Goal: Information Seeking & Learning: Learn about a topic

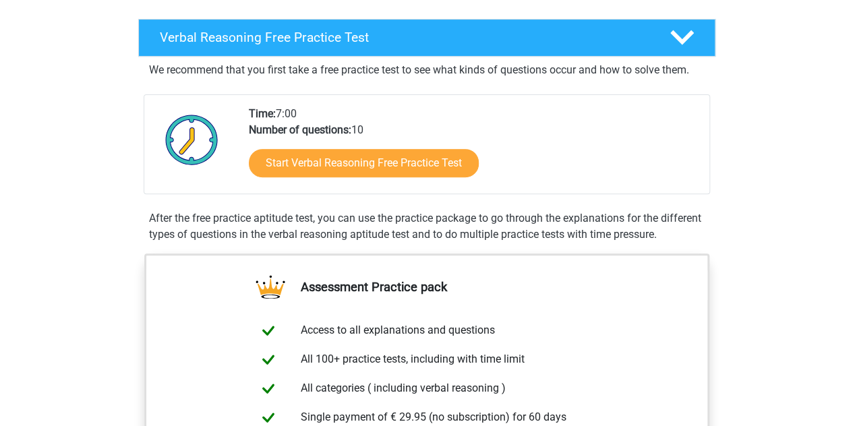
scroll to position [202, 0]
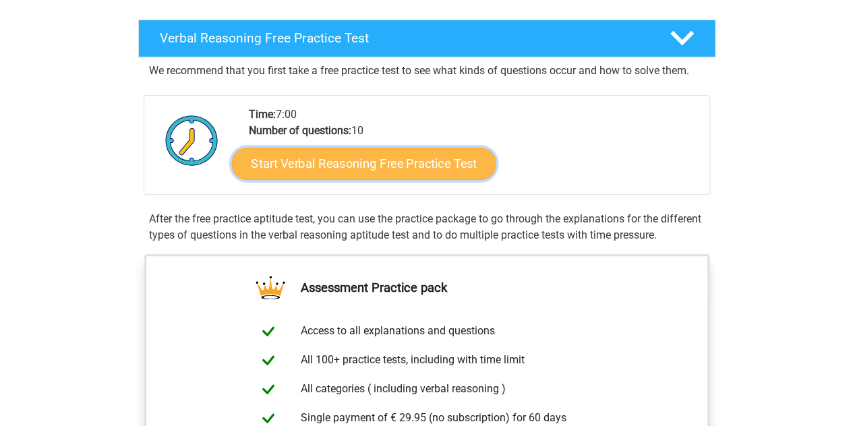
click at [361, 171] on link "Start Verbal Reasoning Free Practice Test" at bounding box center [363, 164] width 264 height 32
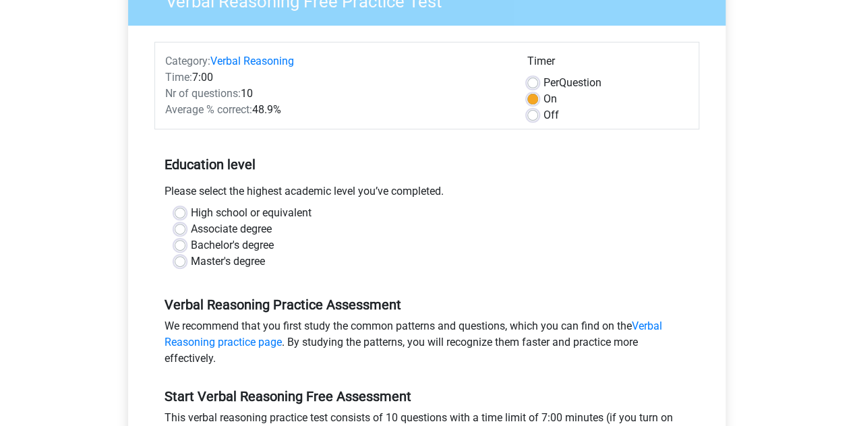
scroll to position [135, 0]
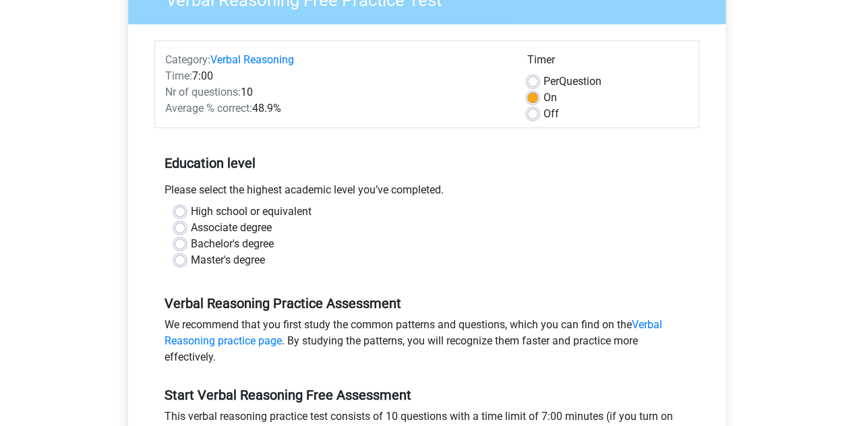
click at [191, 239] on label "Bachelor's degree" at bounding box center [232, 244] width 83 height 16
click at [185, 239] on input "Bachelor's degree" at bounding box center [180, 242] width 11 height 13
radio input "true"
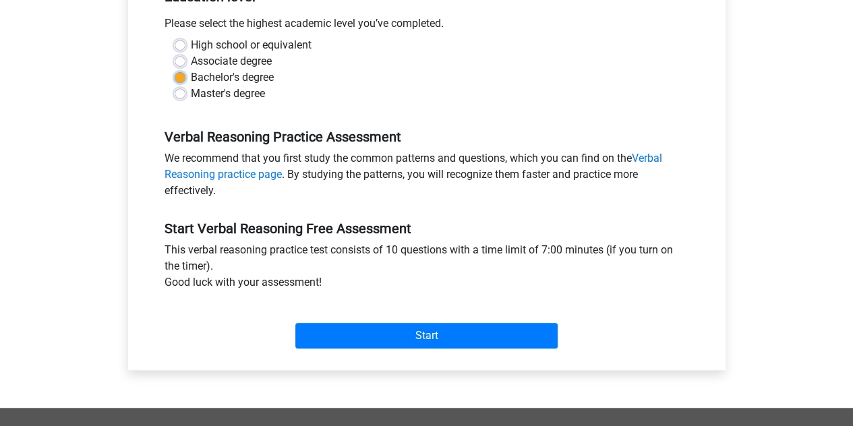
scroll to position [337, 0]
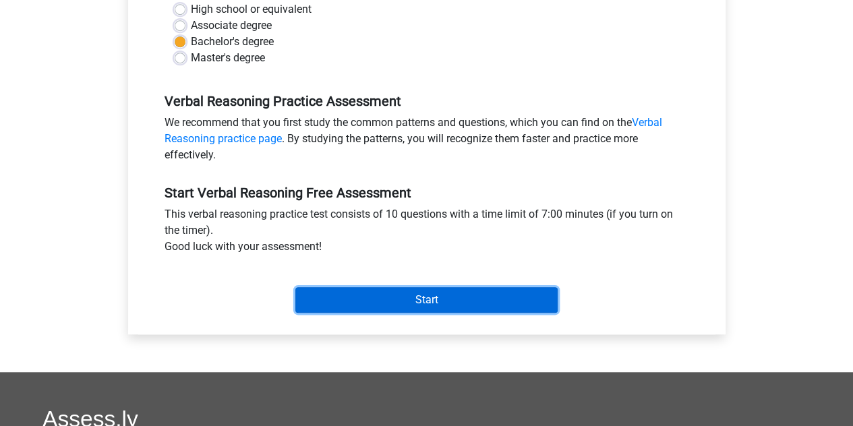
click at [352, 303] on input "Start" at bounding box center [426, 300] width 262 height 26
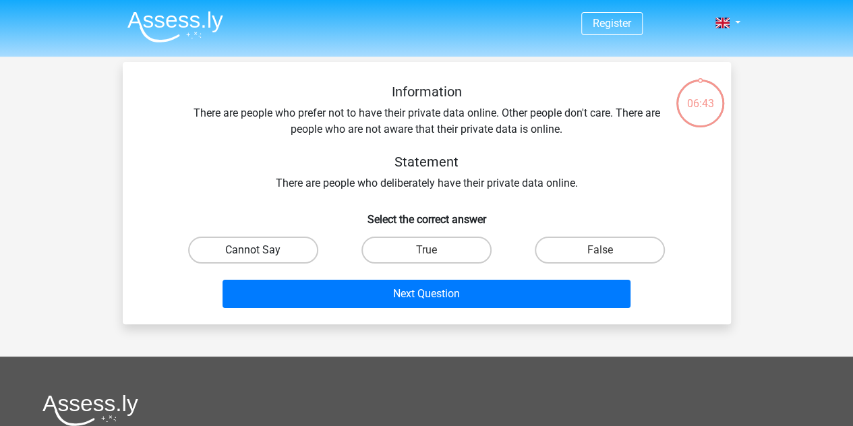
click at [269, 251] on label "Cannot Say" at bounding box center [253, 250] width 130 height 27
click at [262, 251] on input "Cannot Say" at bounding box center [257, 254] width 9 height 9
radio input "true"
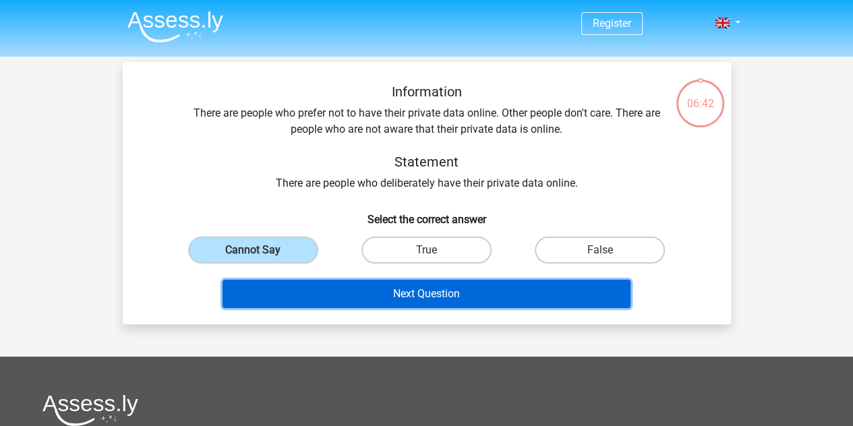
click at [352, 293] on button "Next Question" at bounding box center [427, 294] width 408 height 28
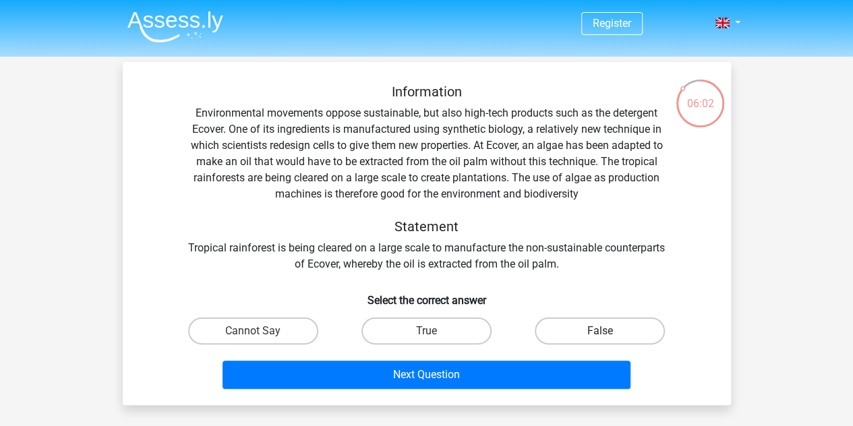
click at [614, 335] on label "False" at bounding box center [600, 331] width 130 height 27
click at [609, 335] on input "False" at bounding box center [604, 335] width 9 height 9
radio input "true"
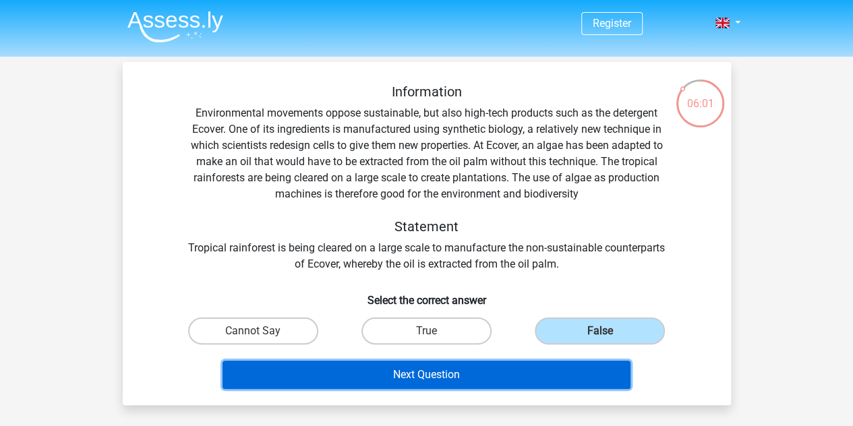
click at [575, 378] on button "Next Question" at bounding box center [427, 375] width 408 height 28
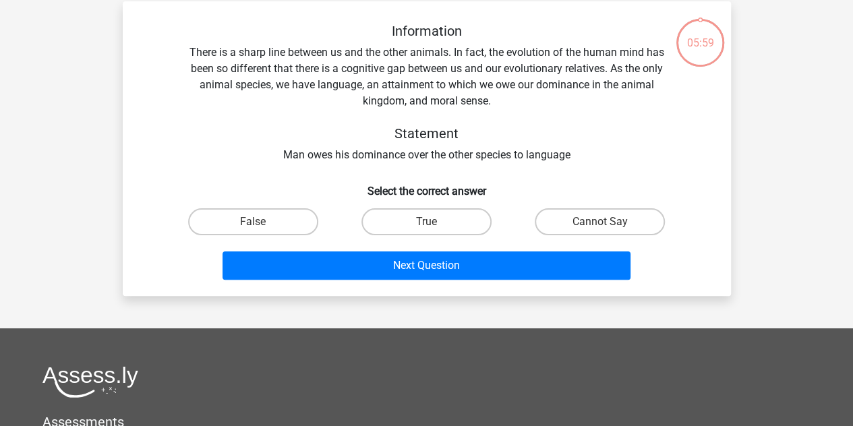
scroll to position [62, 0]
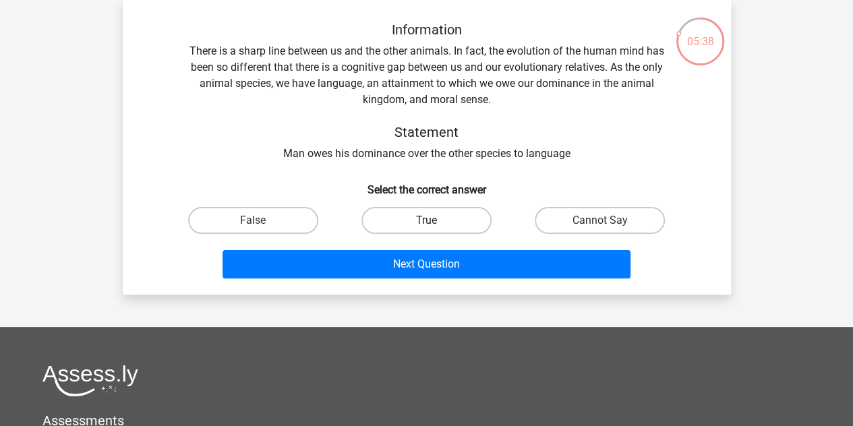
click at [449, 215] on label "True" at bounding box center [426, 220] width 130 height 27
click at [435, 221] on input "True" at bounding box center [430, 225] width 9 height 9
radio input "true"
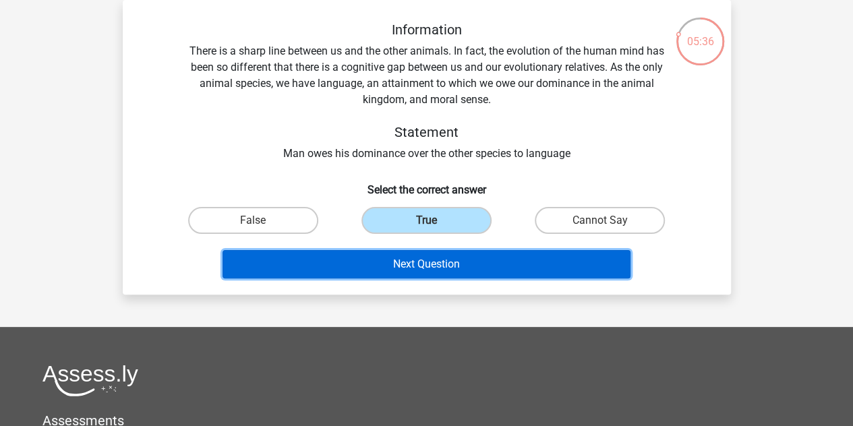
click at [463, 272] on button "Next Question" at bounding box center [427, 264] width 408 height 28
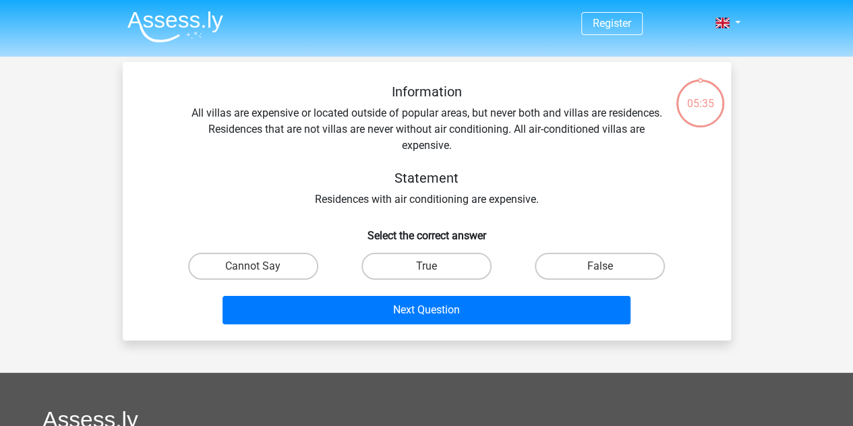
scroll to position [0, 0]
click at [445, 258] on label "True" at bounding box center [426, 266] width 130 height 27
click at [435, 266] on input "True" at bounding box center [430, 270] width 9 height 9
radio input "true"
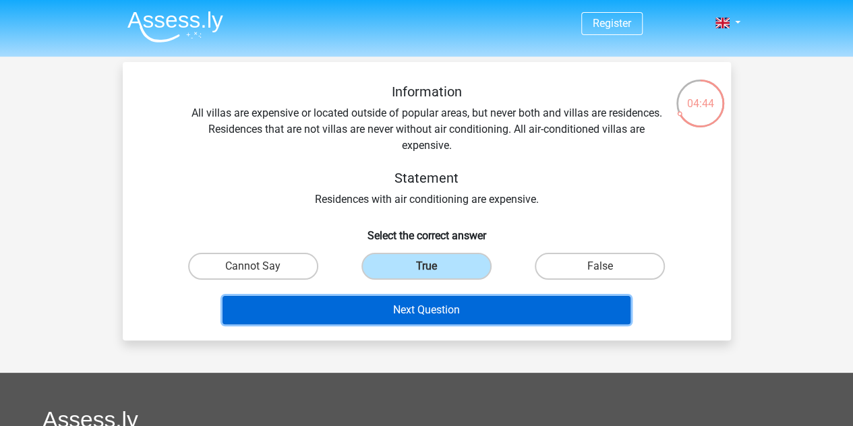
click at [473, 308] on button "Next Question" at bounding box center [427, 310] width 408 height 28
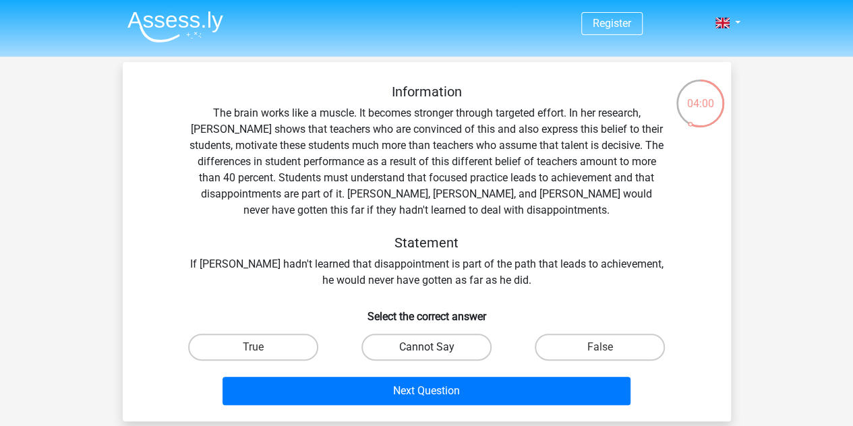
click at [469, 346] on label "Cannot Say" at bounding box center [426, 347] width 130 height 27
click at [435, 347] on input "Cannot Say" at bounding box center [430, 351] width 9 height 9
radio input "true"
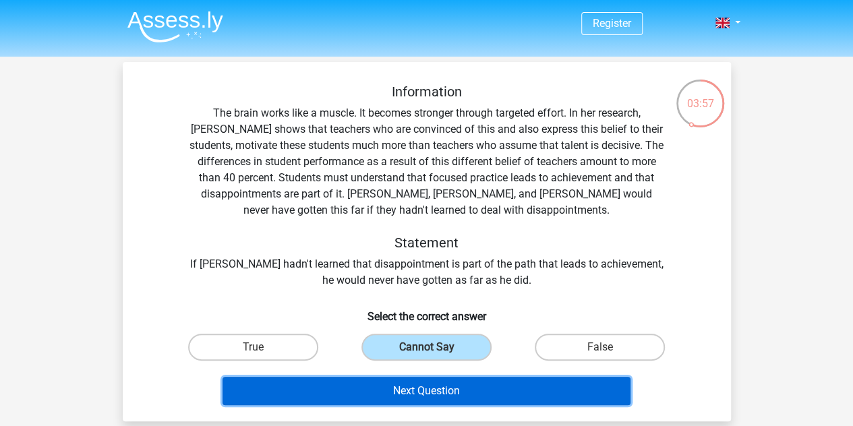
click at [499, 393] on button "Next Question" at bounding box center [427, 391] width 408 height 28
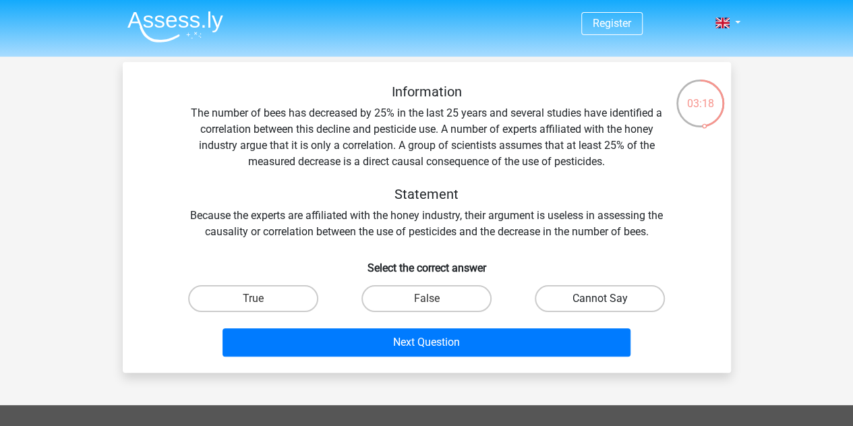
click at [577, 291] on label "Cannot Say" at bounding box center [600, 298] width 130 height 27
click at [600, 299] on input "Cannot Say" at bounding box center [604, 303] width 9 height 9
radio input "true"
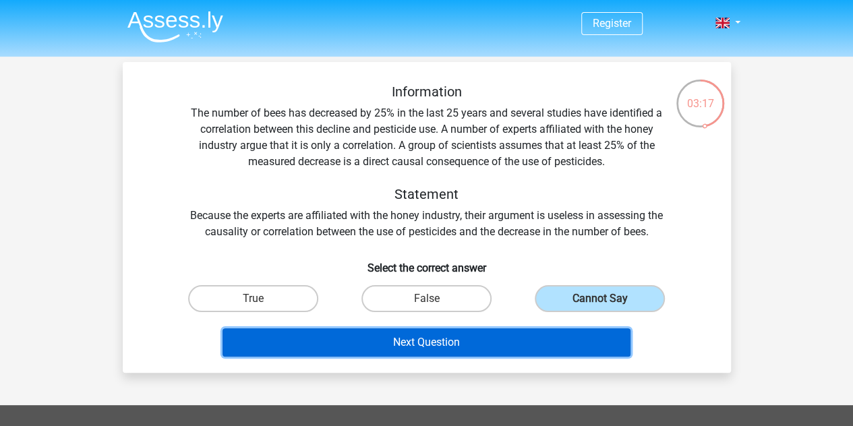
click at [570, 332] on button "Next Question" at bounding box center [427, 342] width 408 height 28
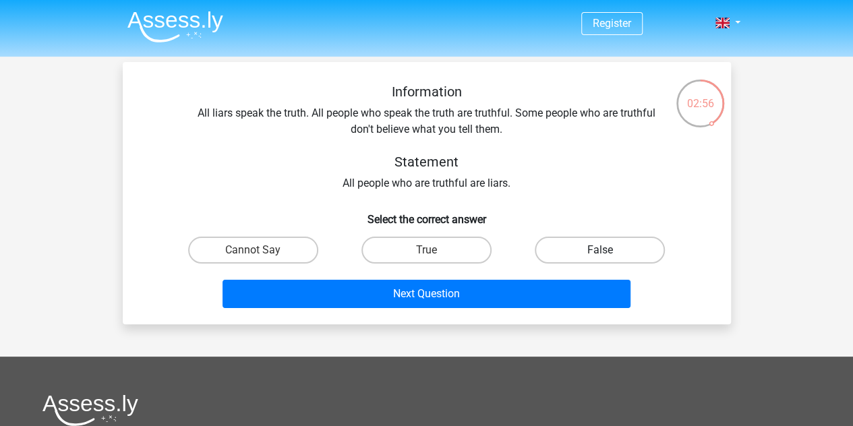
click at [587, 258] on label "False" at bounding box center [600, 250] width 130 height 27
click at [600, 258] on input "False" at bounding box center [604, 254] width 9 height 9
radio input "true"
drag, startPoint x: 452, startPoint y: 299, endPoint x: 456, endPoint y: 310, distance: 11.9
drag, startPoint x: 457, startPoint y: 315, endPoint x: 348, endPoint y: 205, distance: 155.0
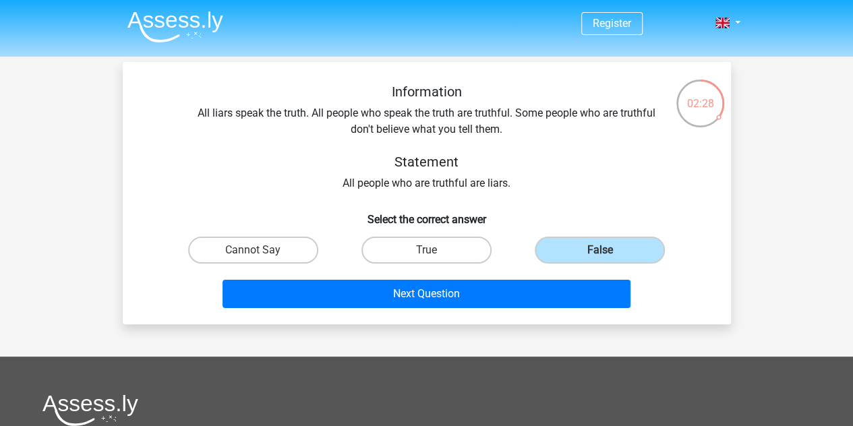
click at [348, 205] on h6 "Select the correct answer" at bounding box center [426, 214] width 565 height 24
click at [429, 260] on label "True" at bounding box center [426, 250] width 130 height 27
click at [429, 259] on input "True" at bounding box center [430, 254] width 9 height 9
radio input "true"
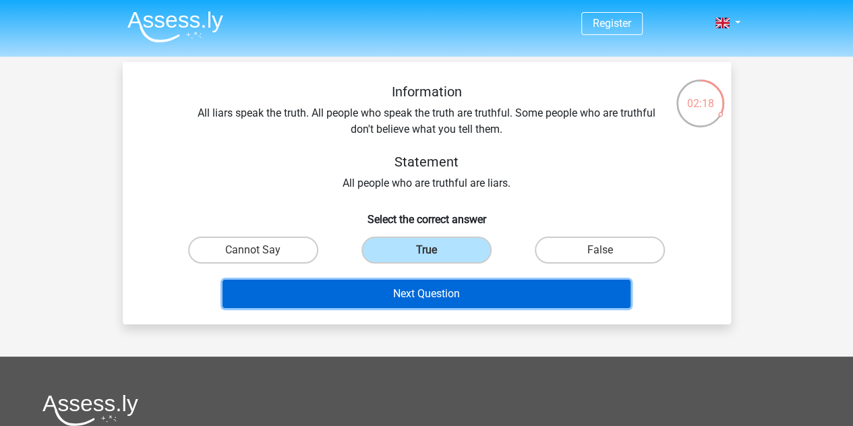
click at [442, 292] on button "Next Question" at bounding box center [427, 294] width 408 height 28
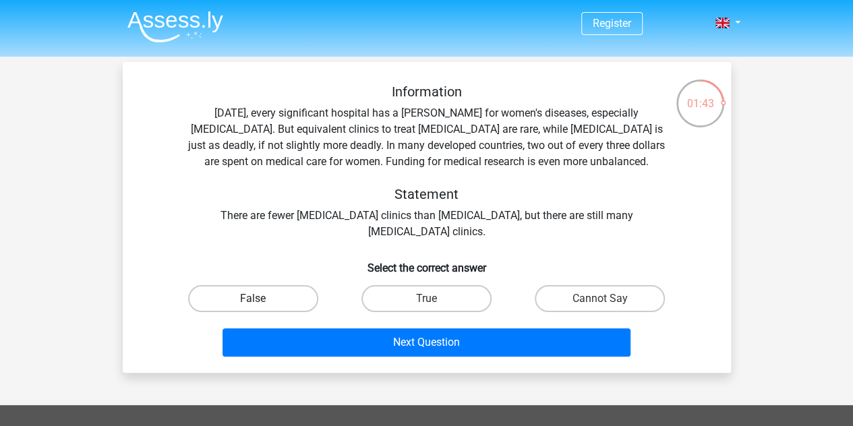
click at [287, 298] on label "False" at bounding box center [253, 298] width 130 height 27
click at [262, 299] on input "False" at bounding box center [257, 303] width 9 height 9
radio input "true"
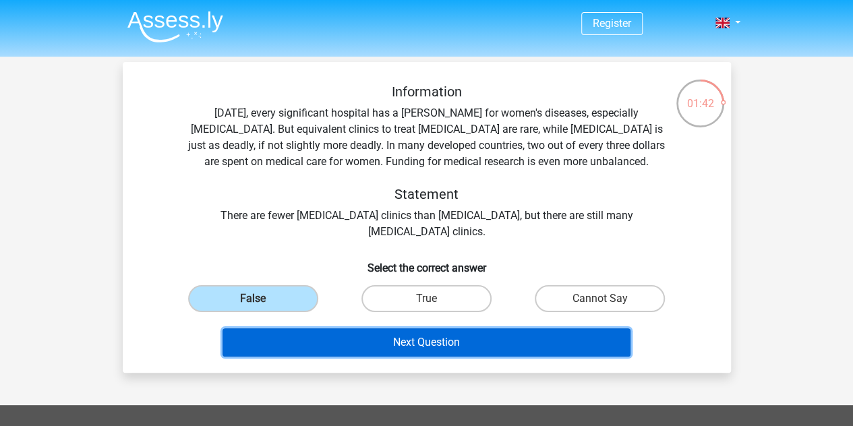
click at [392, 350] on button "Next Question" at bounding box center [427, 342] width 408 height 28
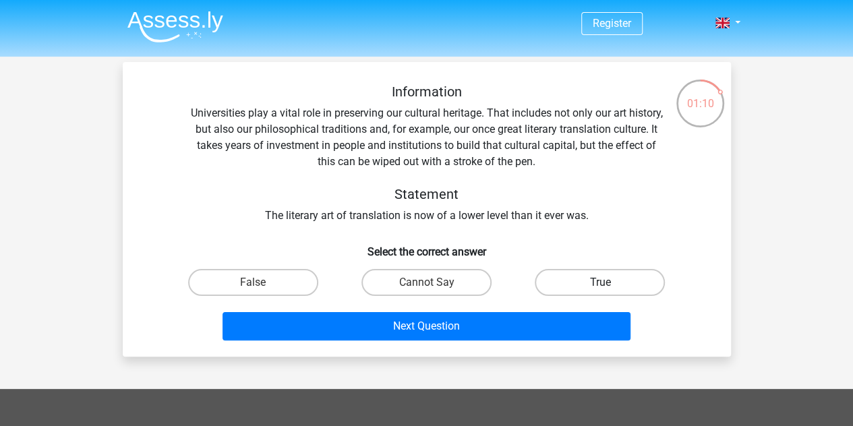
click at [590, 271] on label "True" at bounding box center [600, 282] width 130 height 27
click at [600, 283] on input "True" at bounding box center [604, 287] width 9 height 9
radio input "true"
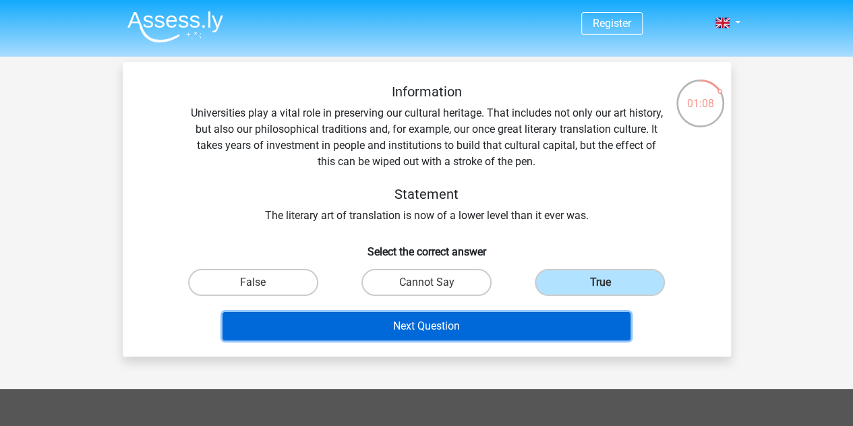
click at [566, 321] on button "Next Question" at bounding box center [427, 326] width 408 height 28
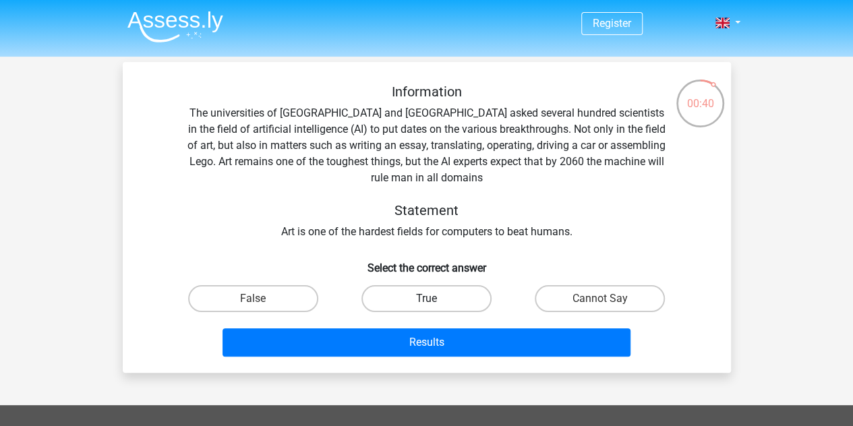
click at [384, 299] on label "True" at bounding box center [426, 298] width 130 height 27
click at [426, 299] on input "True" at bounding box center [430, 303] width 9 height 9
radio input "true"
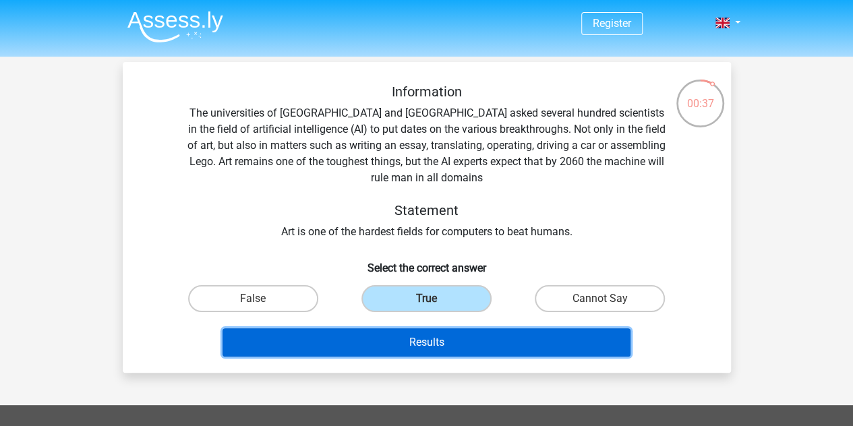
click at [513, 339] on button "Results" at bounding box center [427, 342] width 408 height 28
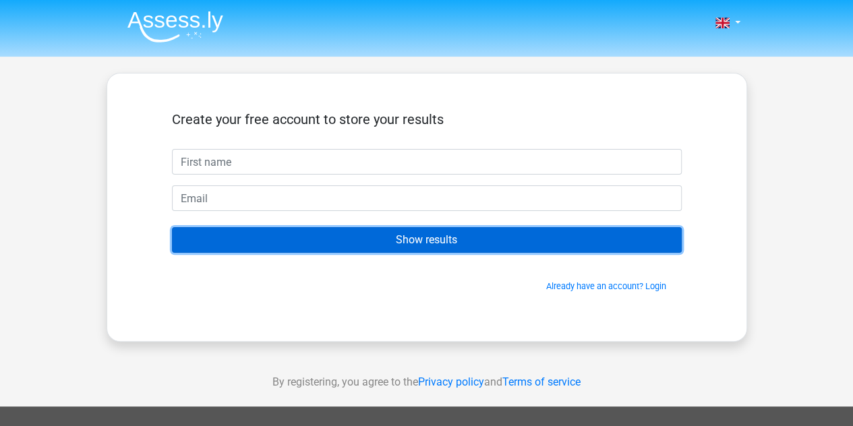
click at [490, 245] on input "Show results" at bounding box center [427, 240] width 510 height 26
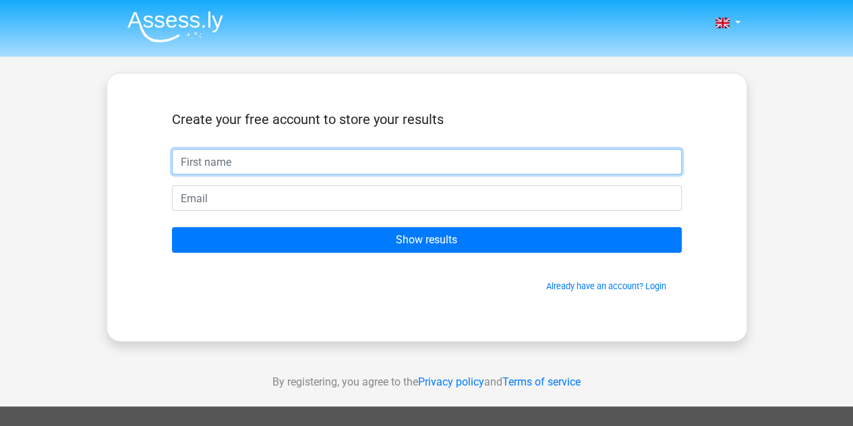
click at [337, 165] on input "text" at bounding box center [427, 162] width 510 height 26
type input "Tinashe"
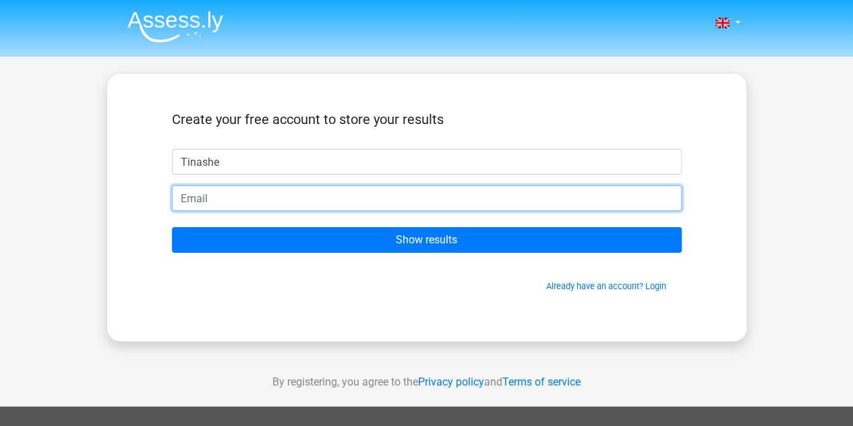
click at [291, 202] on input "email" at bounding box center [427, 198] width 510 height 26
type input "[EMAIL_ADDRESS][DOMAIN_NAME]"
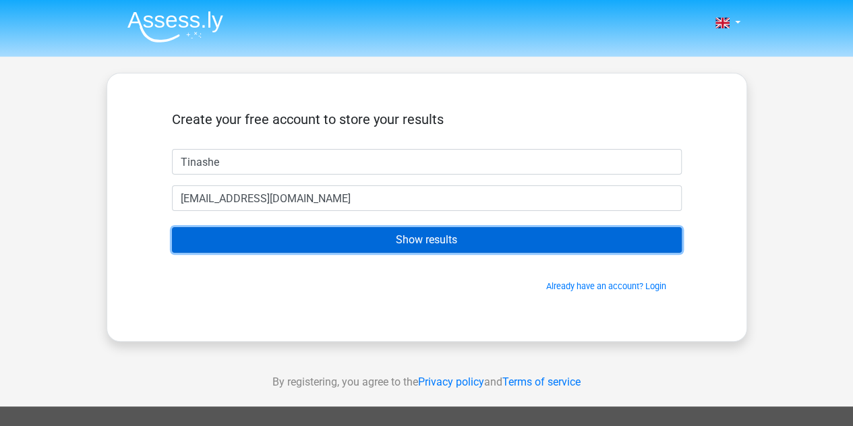
click at [362, 241] on input "Show results" at bounding box center [427, 240] width 510 height 26
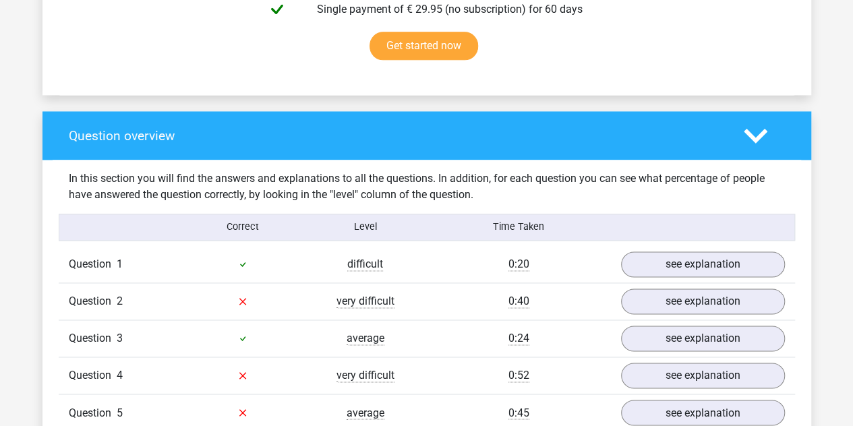
scroll to position [877, 0]
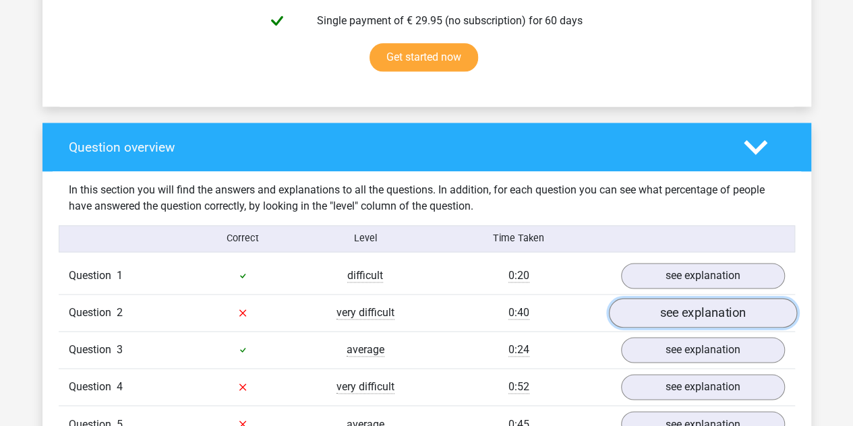
click at [666, 301] on link "see explanation" at bounding box center [702, 313] width 188 height 30
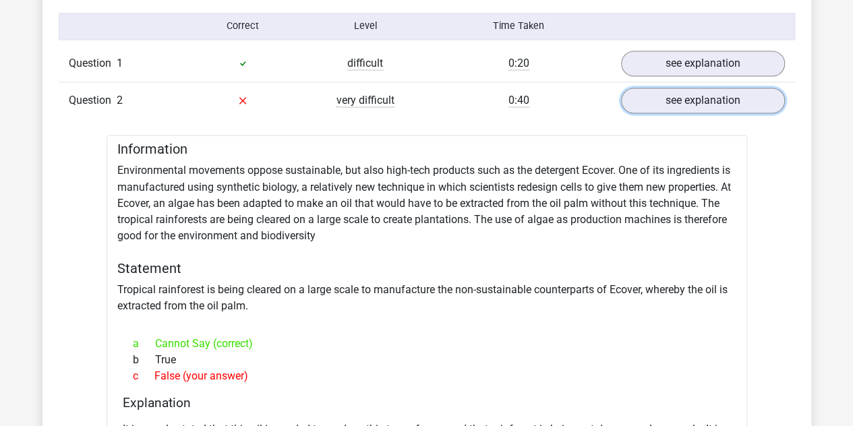
scroll to position [1079, 0]
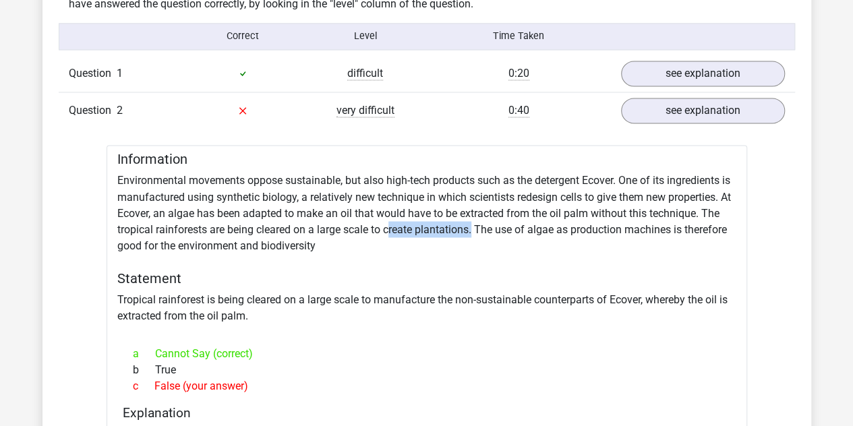
drag, startPoint x: 388, startPoint y: 230, endPoint x: 473, endPoint y: 232, distance: 85.0
click at [473, 232] on div "Information Environmental movements oppose sustainable, but also high-tech prod…" at bounding box center [427, 343] width 641 height 397
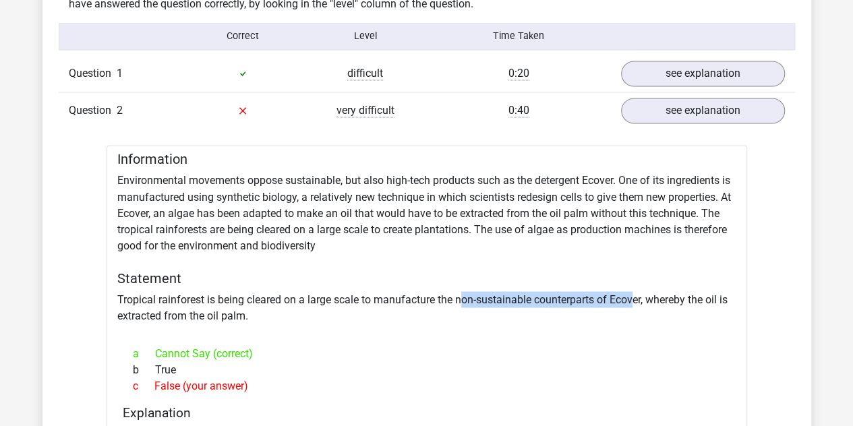
drag, startPoint x: 462, startPoint y: 294, endPoint x: 637, endPoint y: 304, distance: 175.0
click at [637, 304] on div "Information Environmental movements oppose sustainable, but also high-tech prod…" at bounding box center [427, 343] width 641 height 397
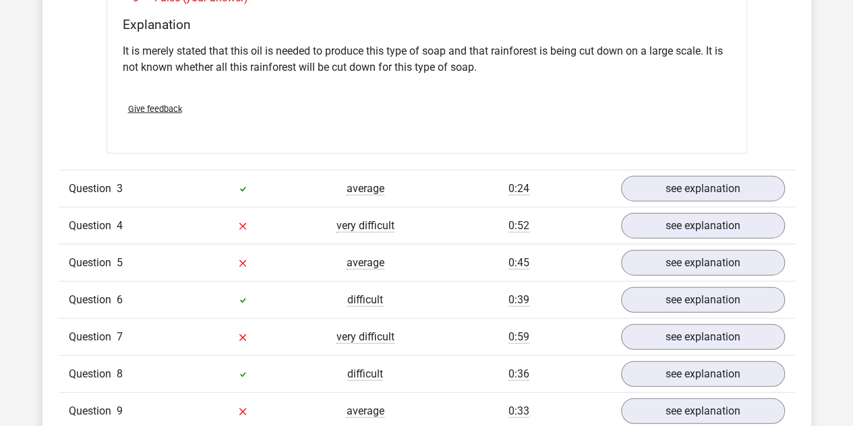
scroll to position [1551, 0]
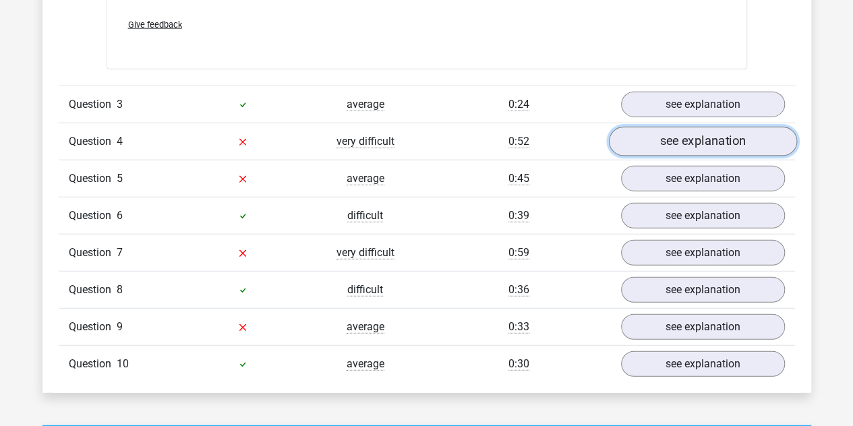
click at [716, 138] on link "see explanation" at bounding box center [702, 142] width 188 height 30
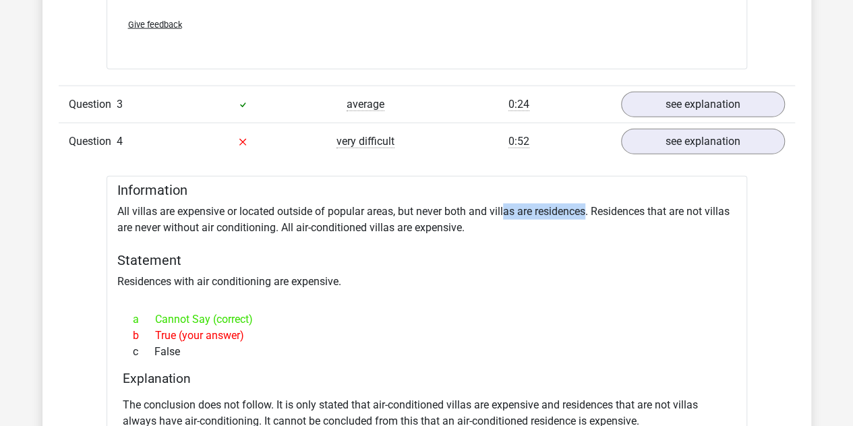
drag, startPoint x: 503, startPoint y: 202, endPoint x: 587, endPoint y: 195, distance: 83.9
click at [587, 195] on div "Information All villas are expensive or located outside of popular areas, but n…" at bounding box center [427, 342] width 641 height 332
drag, startPoint x: 618, startPoint y: 210, endPoint x: 640, endPoint y: 200, distance: 24.4
click at [640, 200] on div "Information All villas are expensive or located outside of popular areas, but n…" at bounding box center [427, 342] width 641 height 332
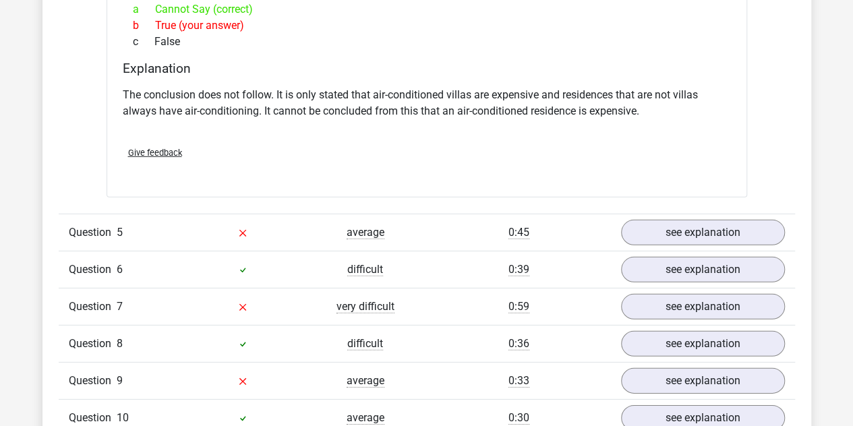
scroll to position [1888, 0]
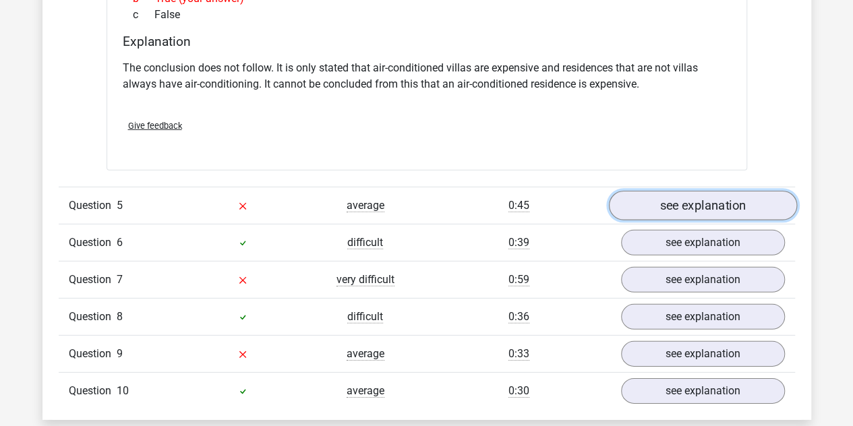
click at [708, 210] on link "see explanation" at bounding box center [702, 206] width 188 height 30
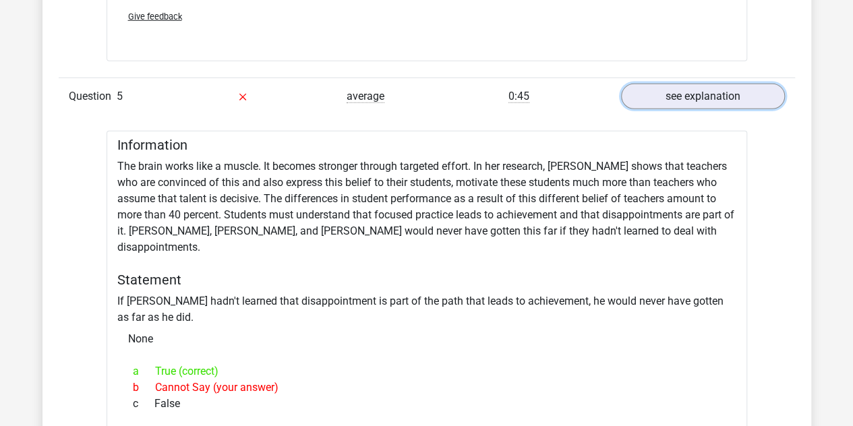
scroll to position [2023, 0]
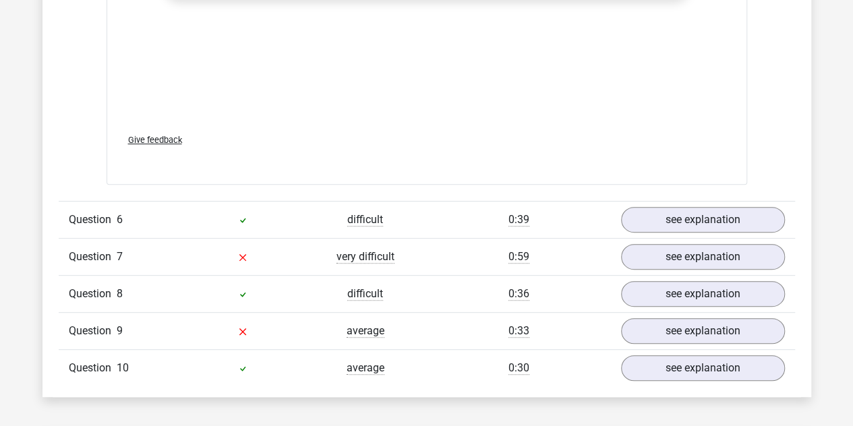
scroll to position [2765, 0]
